Goal: Transaction & Acquisition: Purchase product/service

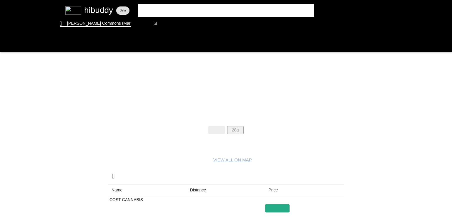
click at [232, 130] on flt-glass-pane at bounding box center [226, 108] width 452 height 217
click at [203, 190] on flt-glass-pane at bounding box center [226, 108] width 452 height 217
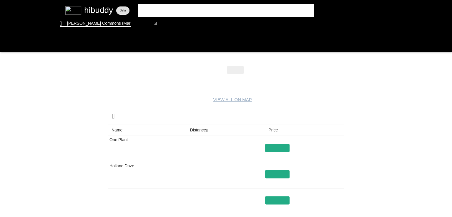
click at [281, 143] on flt-glass-pane at bounding box center [226, 108] width 452 height 217
click at [280, 147] on flt-glass-pane at bounding box center [226, 108] width 452 height 217
